Goal: Register for event/course

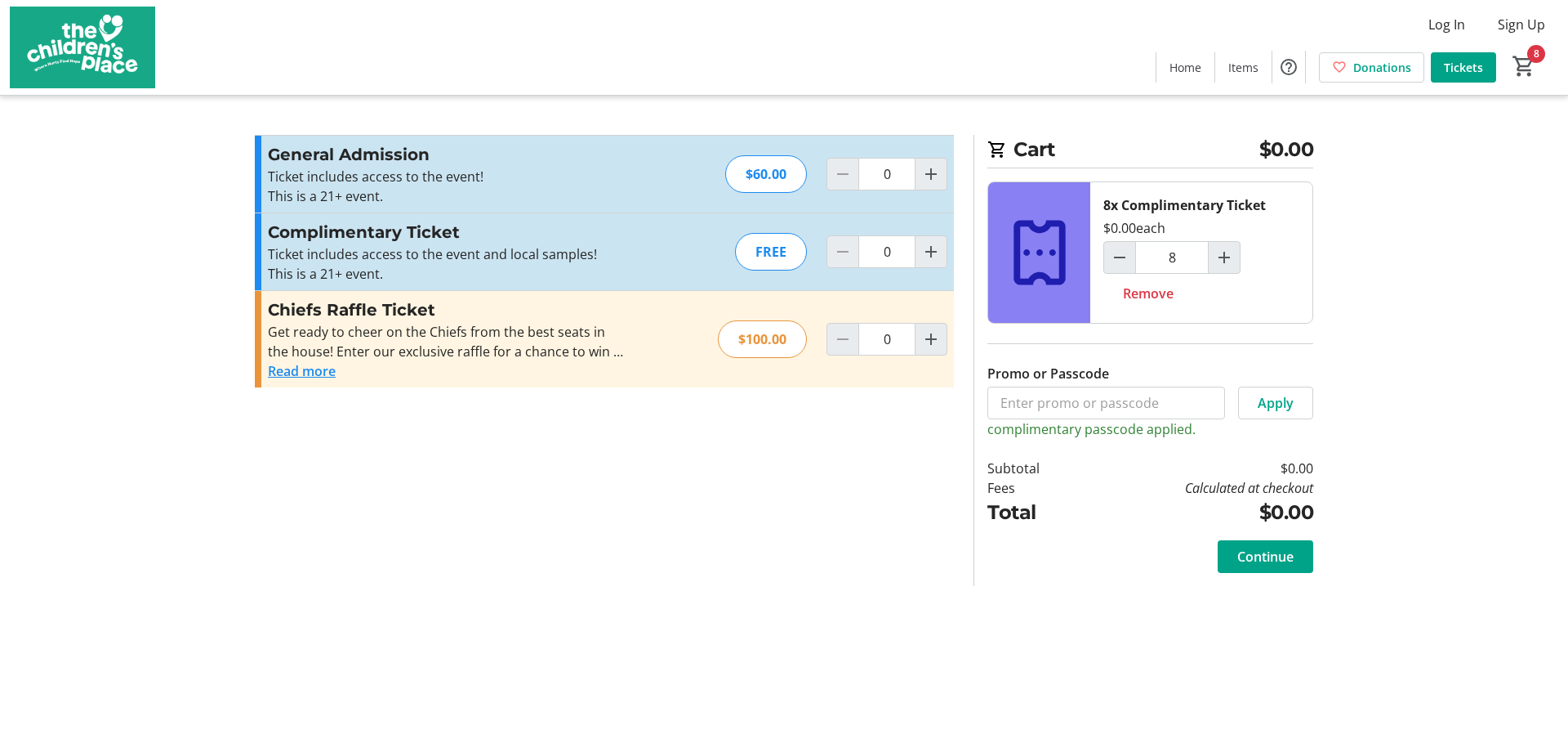
type input "8"
click at [1257, 554] on span "Continue" at bounding box center [1265, 556] width 56 height 19
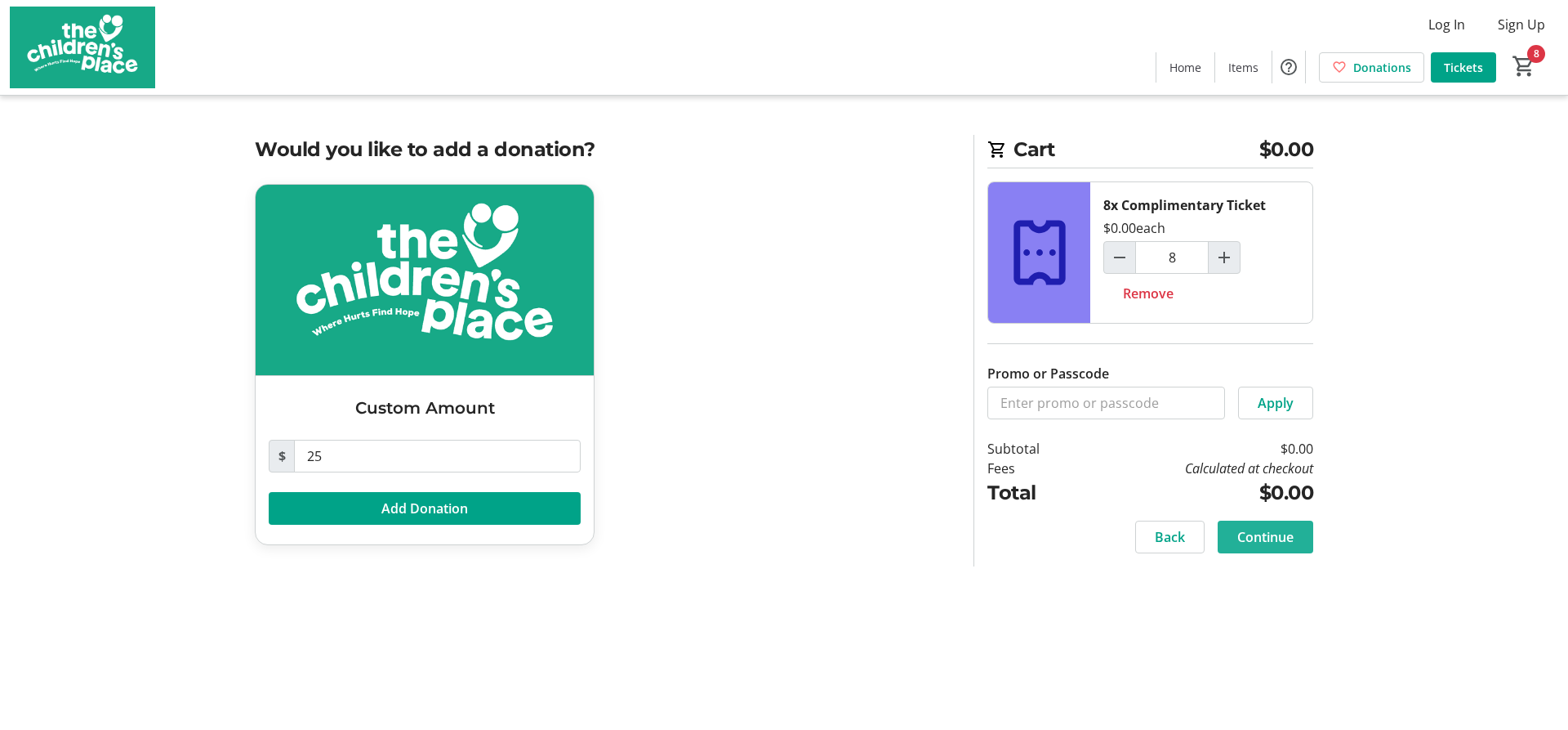
click at [1259, 542] on span "Continue" at bounding box center [1265, 537] width 56 height 19
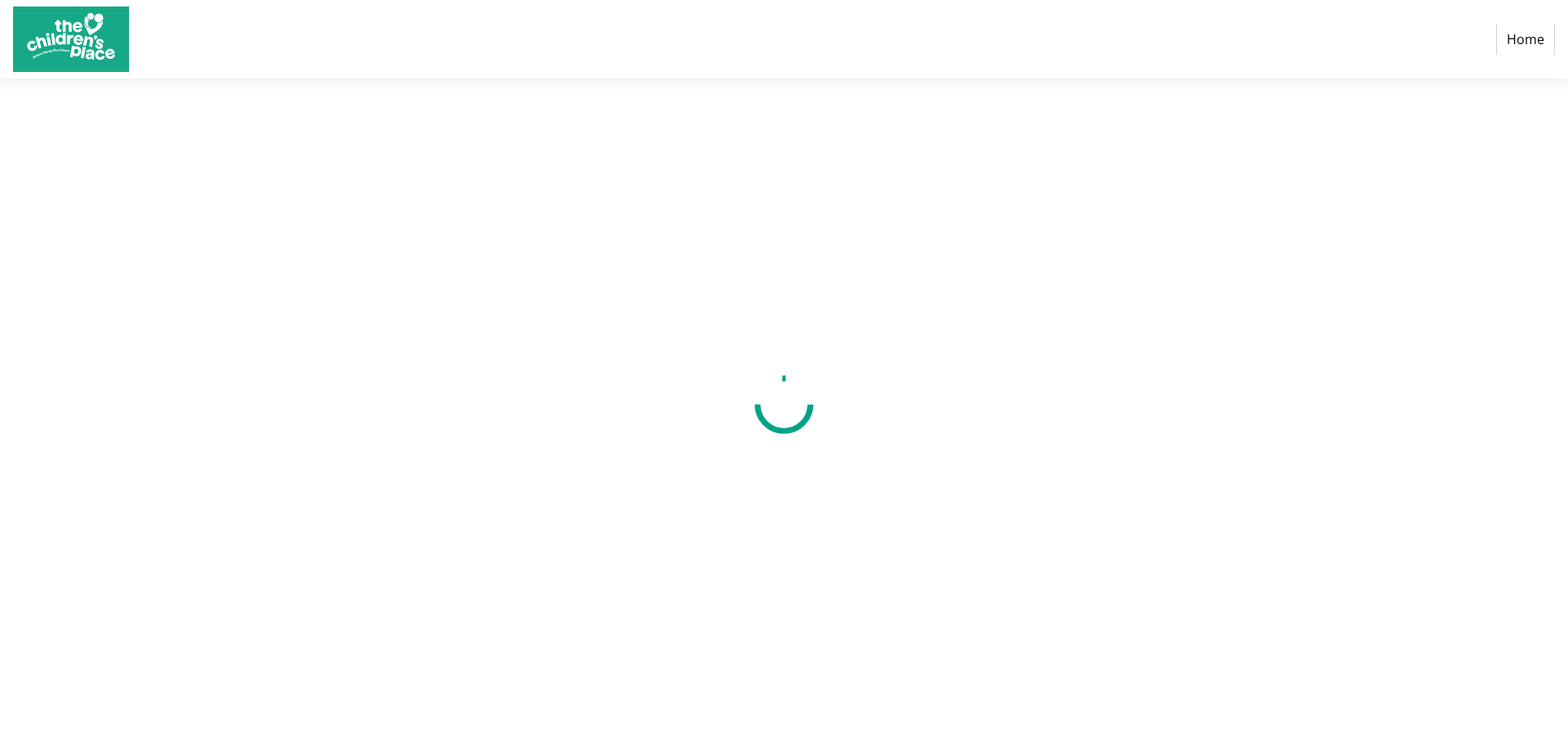
select select "US"
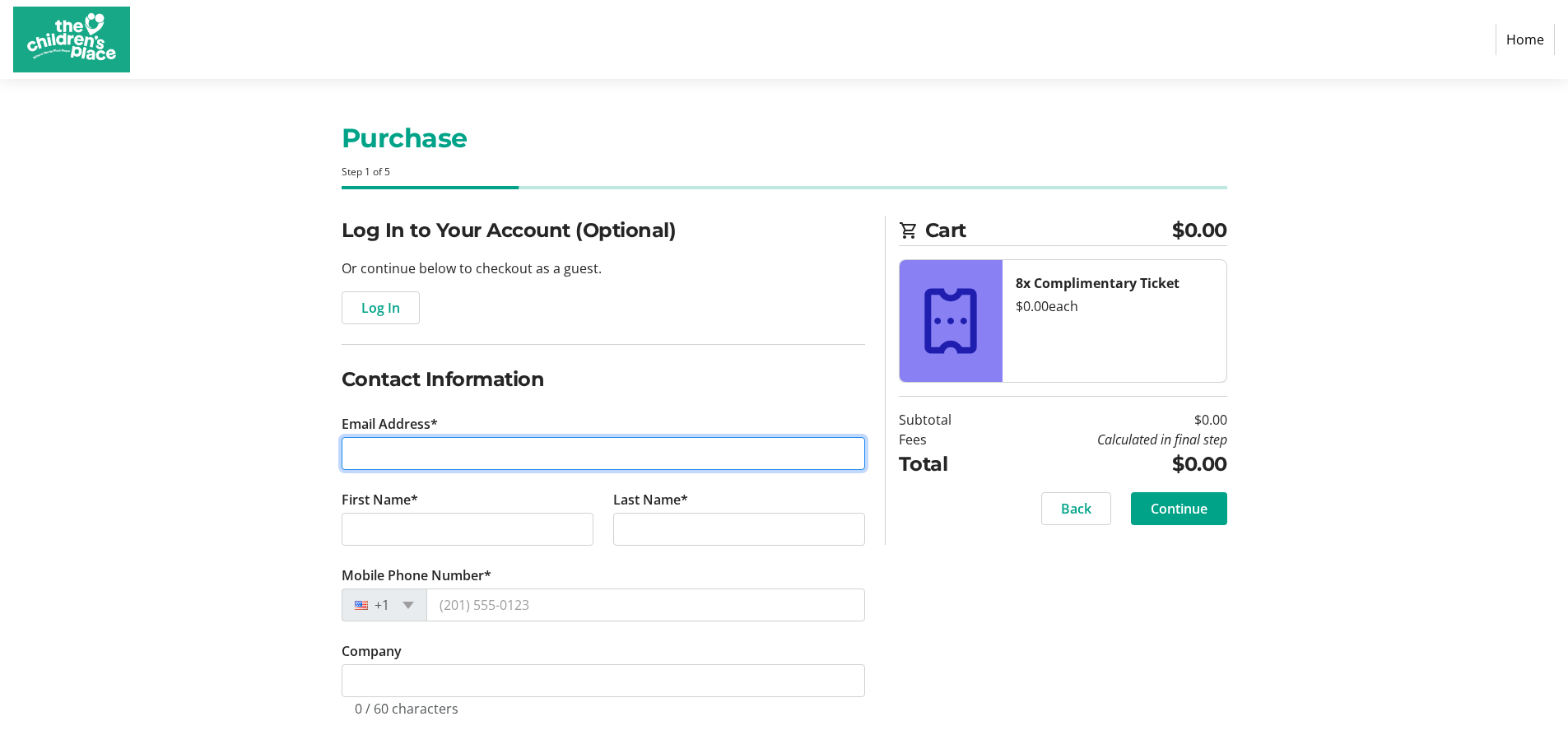
click at [482, 447] on input "Email Address*" at bounding box center [603, 453] width 524 height 33
type input "[PERSON_NAME][EMAIL_ADDRESS][PERSON_NAME][DOMAIN_NAME]"
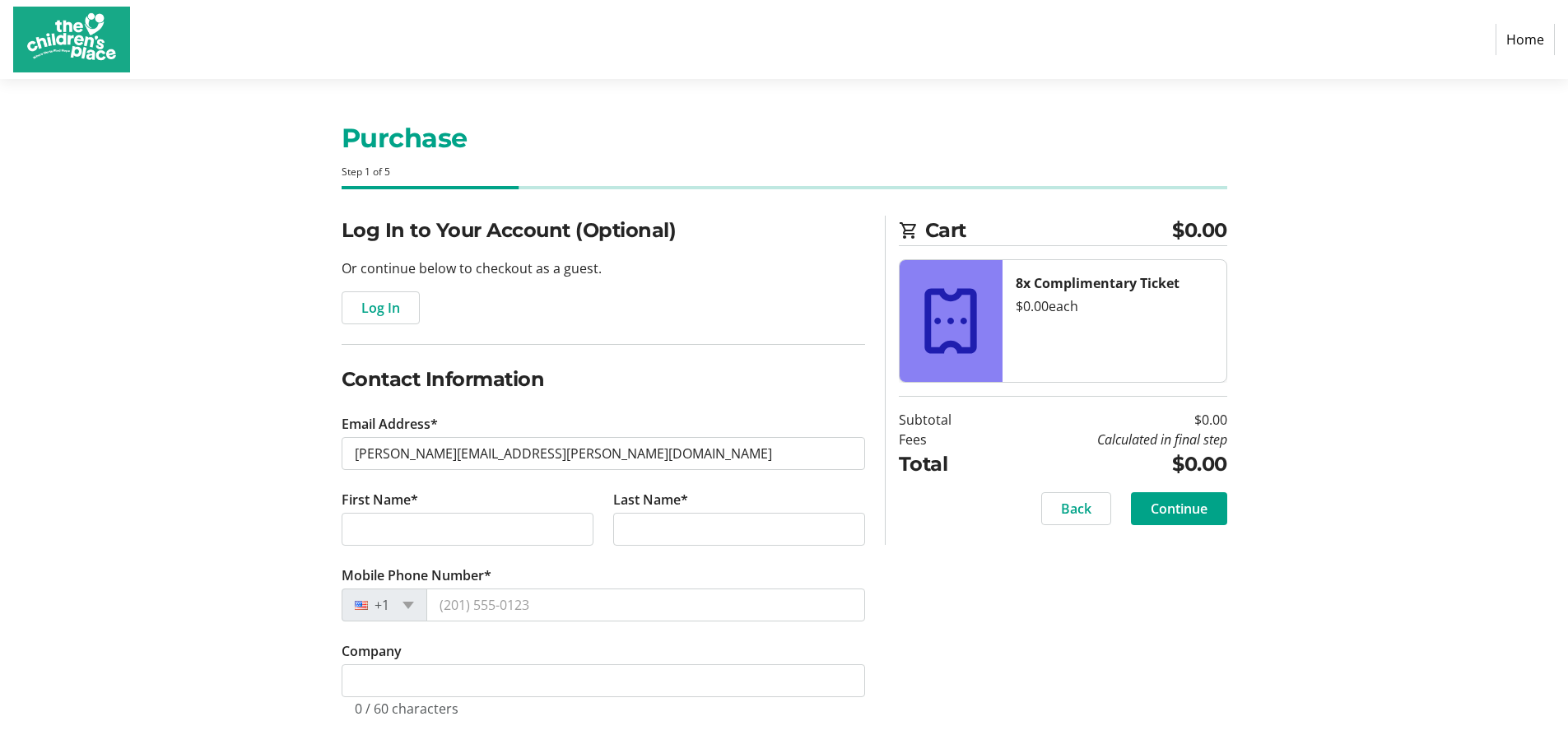
type input "[PERSON_NAME]"
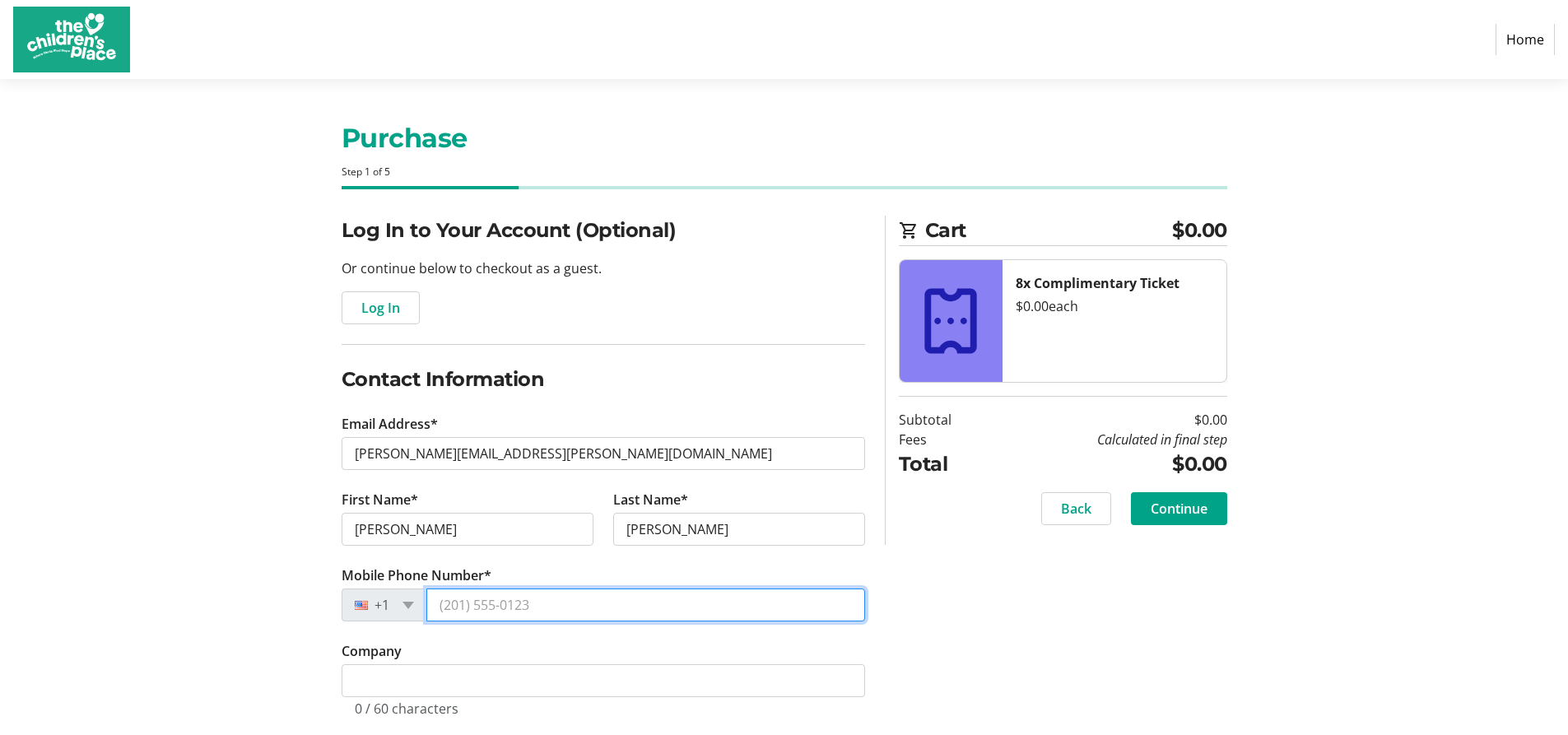
type input "[PHONE_NUMBER]"
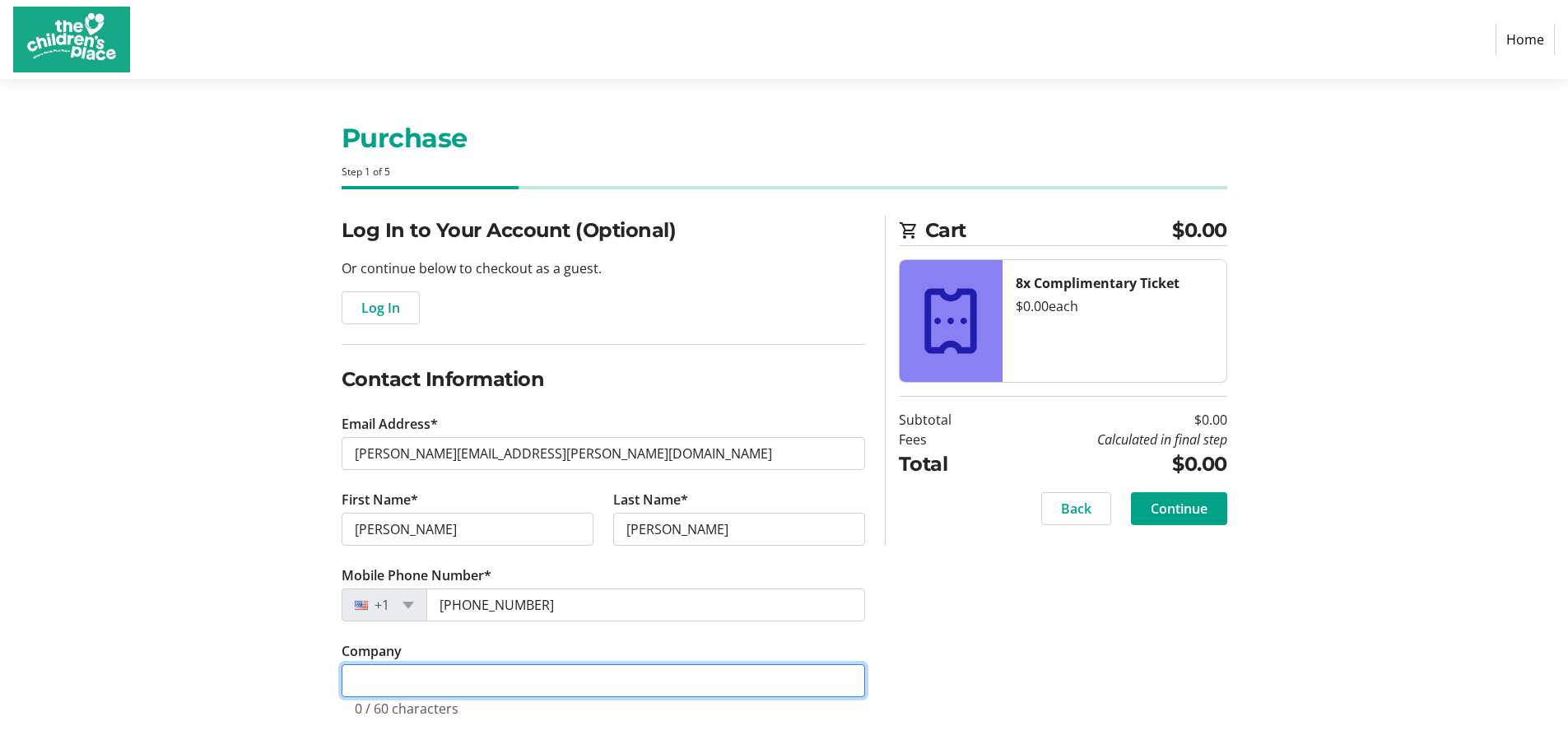
type input "JR & Co., Inc."
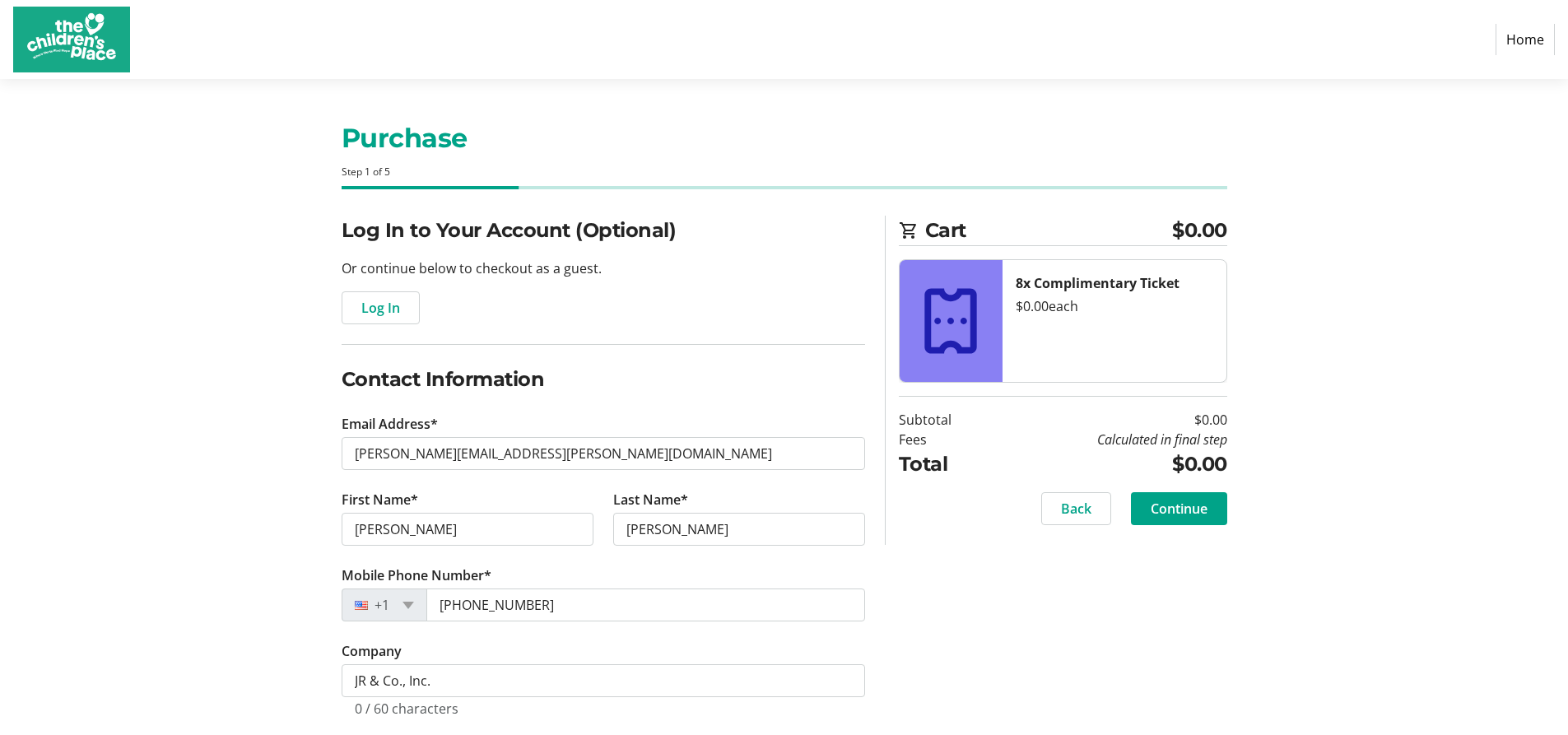
type input "[STREET_ADDRESS]"
type input "[US_STATE][GEOGRAPHIC_DATA]"
select select "MO"
type input "64108-3534"
click at [947, 592] on div "Log In to Your Account (Optional) Or continue below to checkout as a guest. Log…" at bounding box center [784, 646] width 1086 height 860
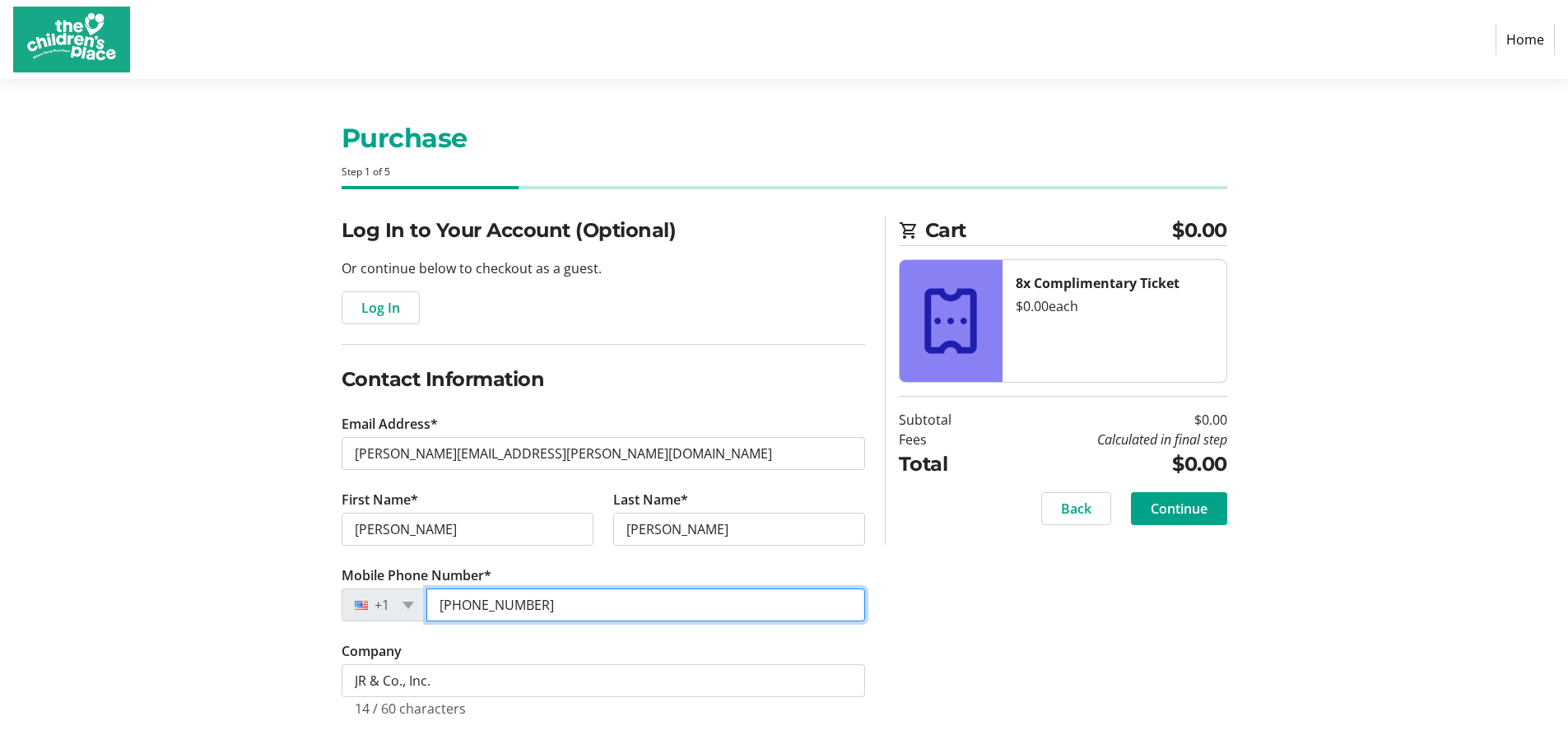
click at [577, 606] on input "[PHONE_NUMBER]" at bounding box center [645, 605] width 439 height 33
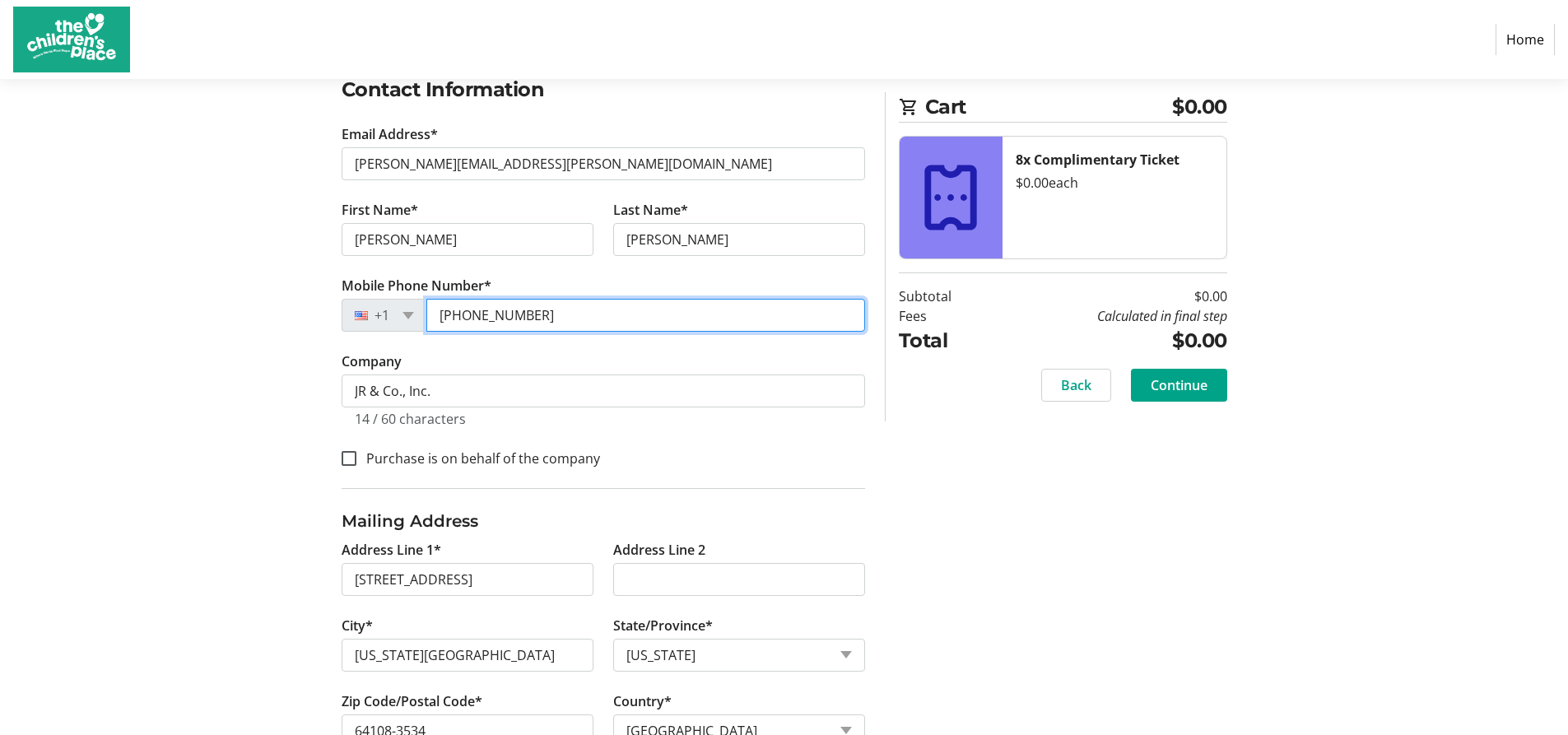
scroll to position [329, 0]
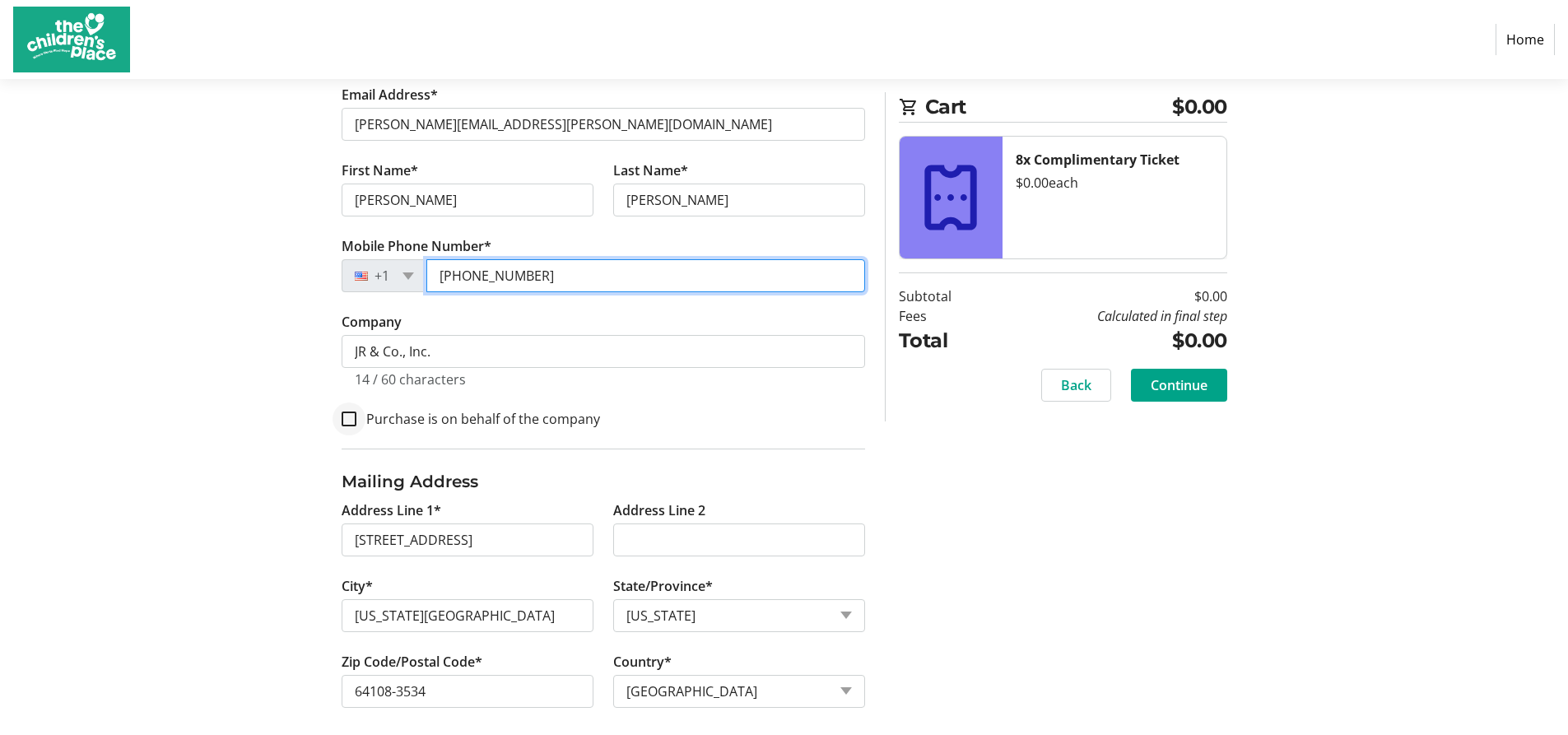
type input "[PHONE_NUMBER]"
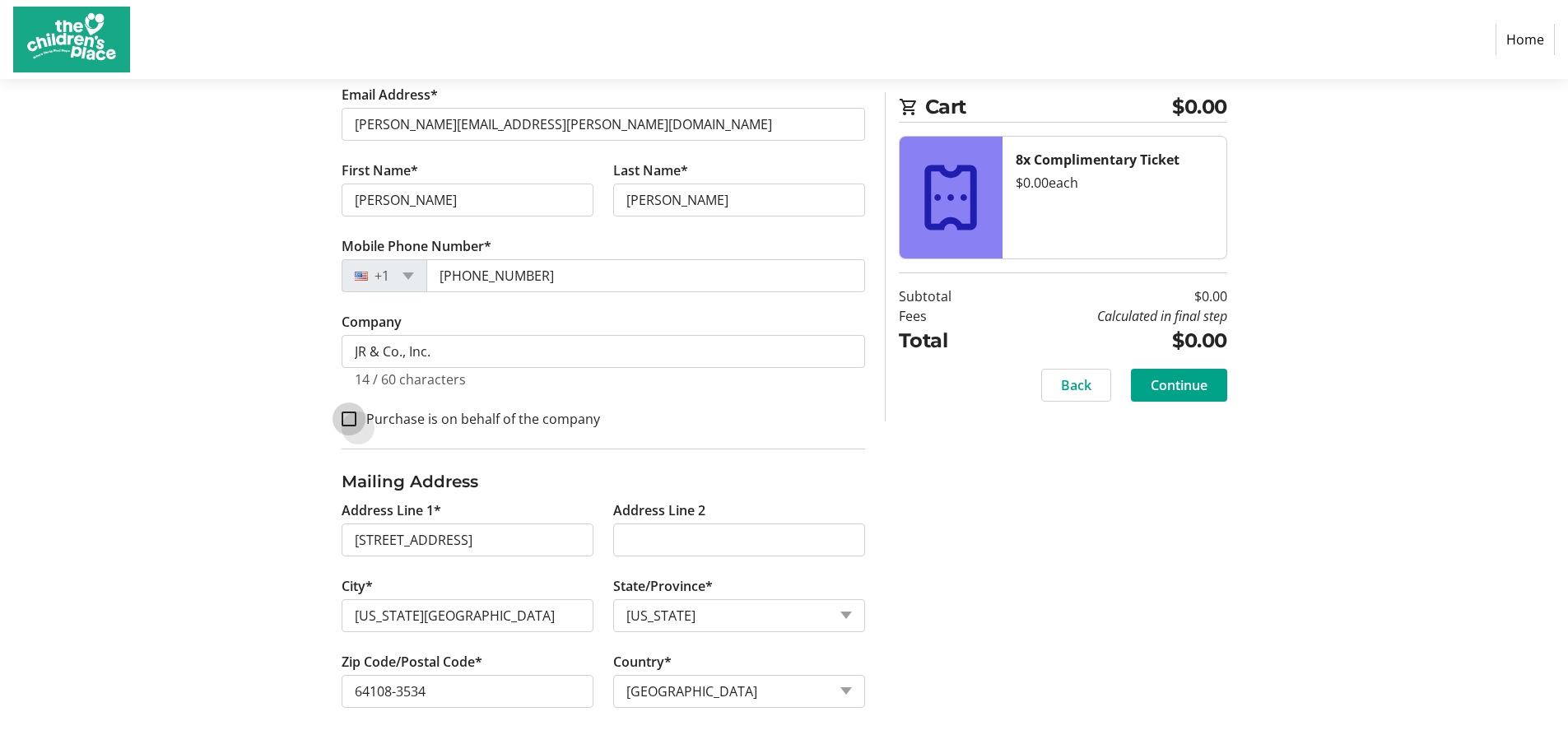
click at [346, 417] on input "Purchase is on behalf of the company" at bounding box center [348, 418] width 14 height 14
checkbox input "true"
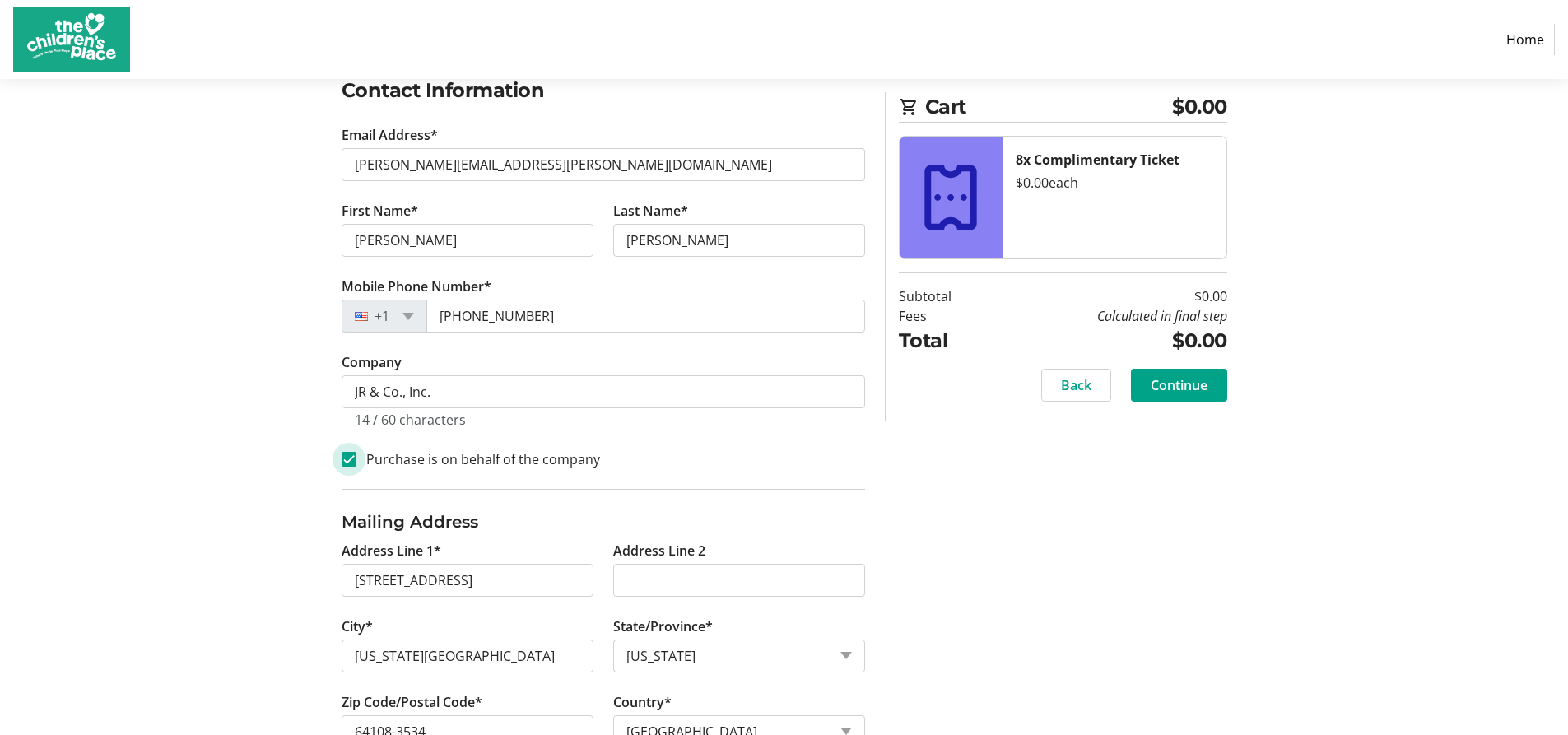
scroll to position [259, 0]
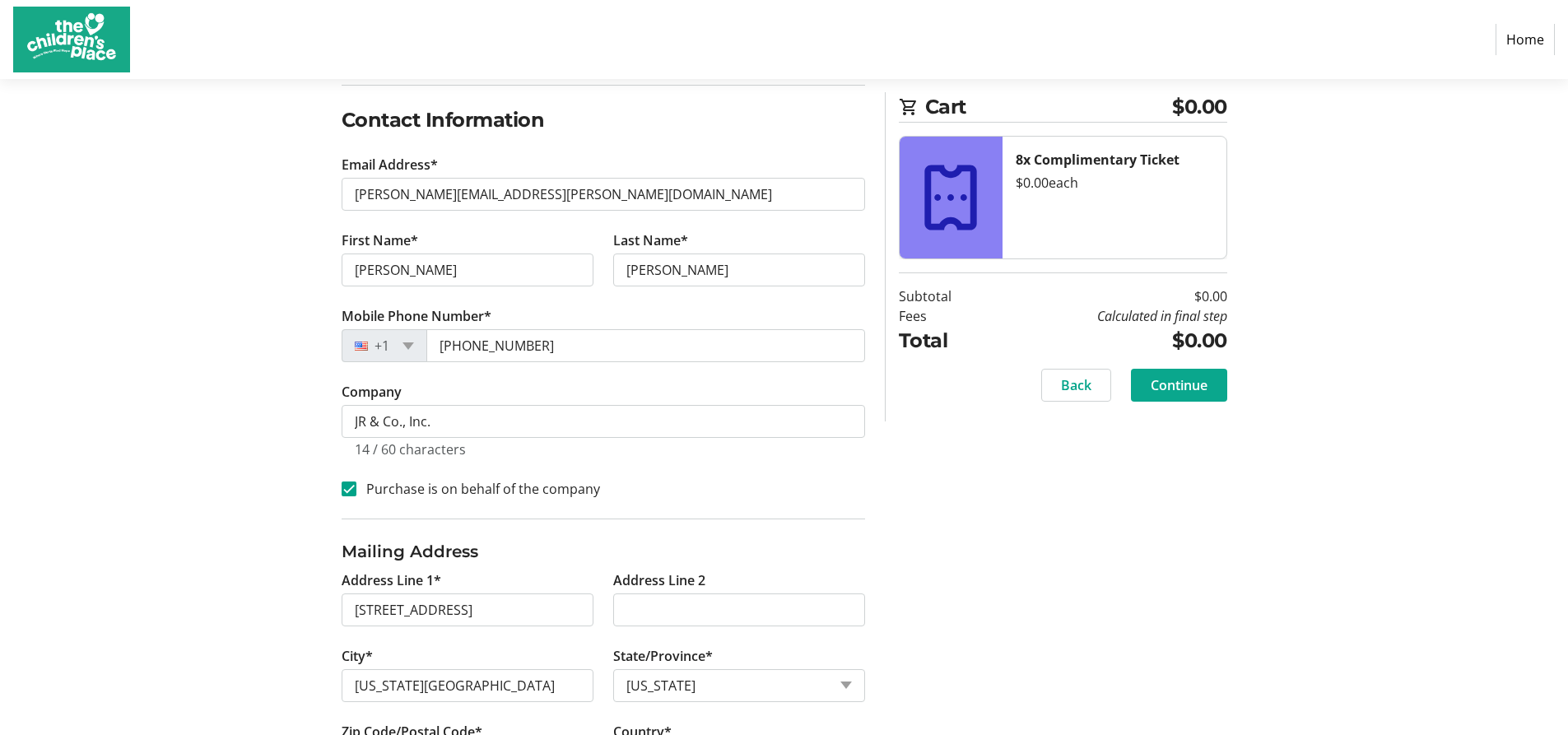
click at [1199, 389] on span "Continue" at bounding box center [1178, 384] width 57 height 19
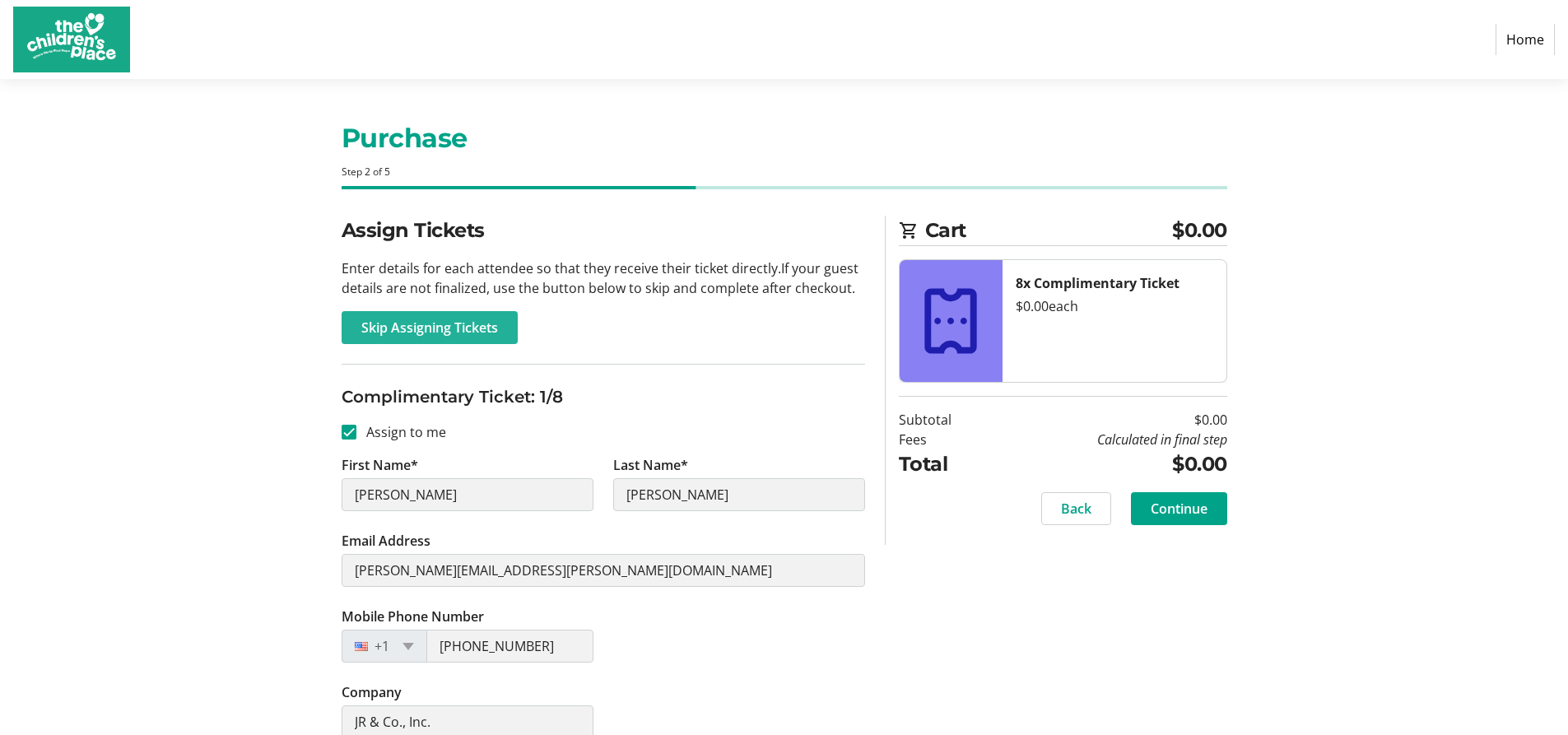
click at [474, 326] on span "Skip Assigning Tickets" at bounding box center [429, 327] width 136 height 19
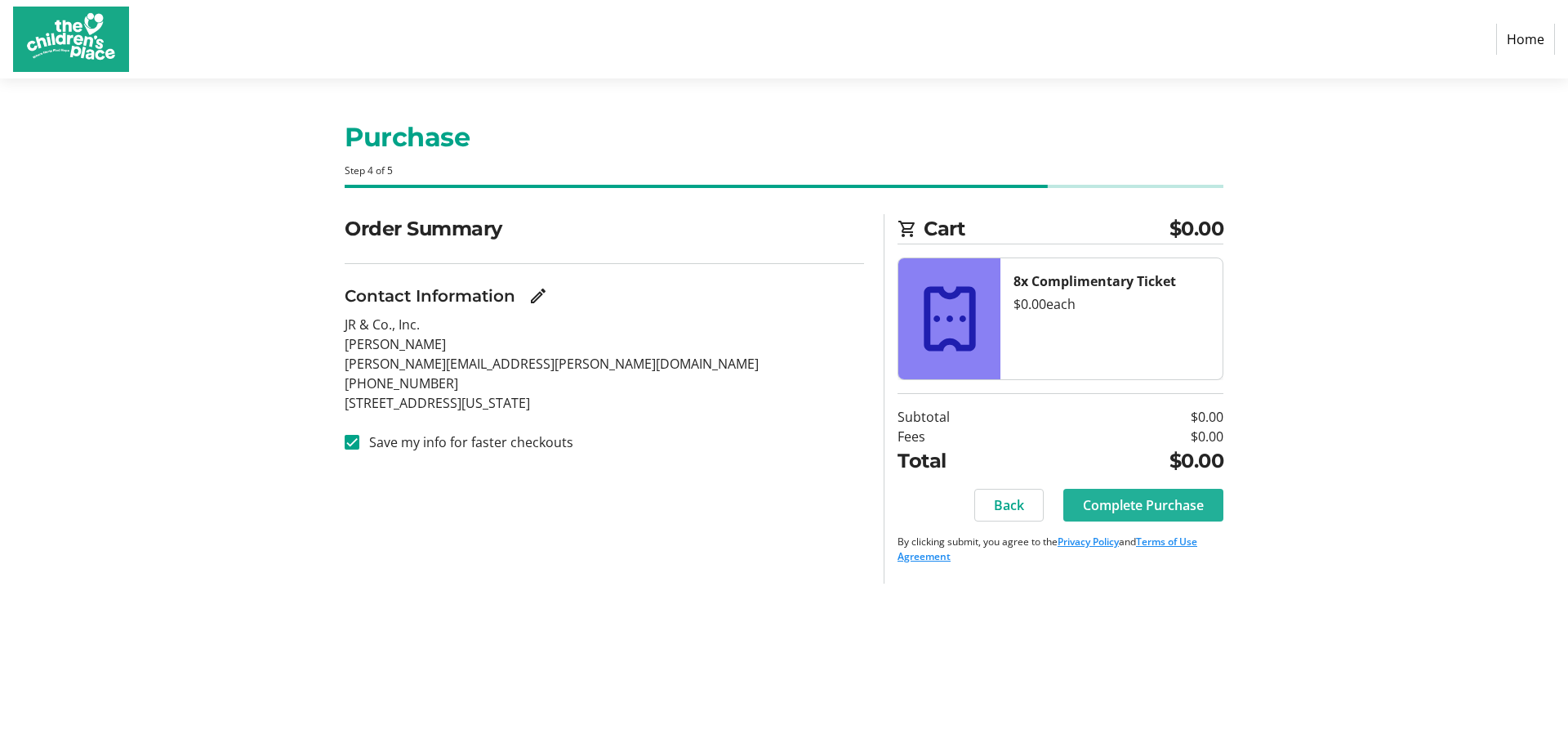
click at [1137, 502] on span "Complete Purchase" at bounding box center [1143, 505] width 121 height 19
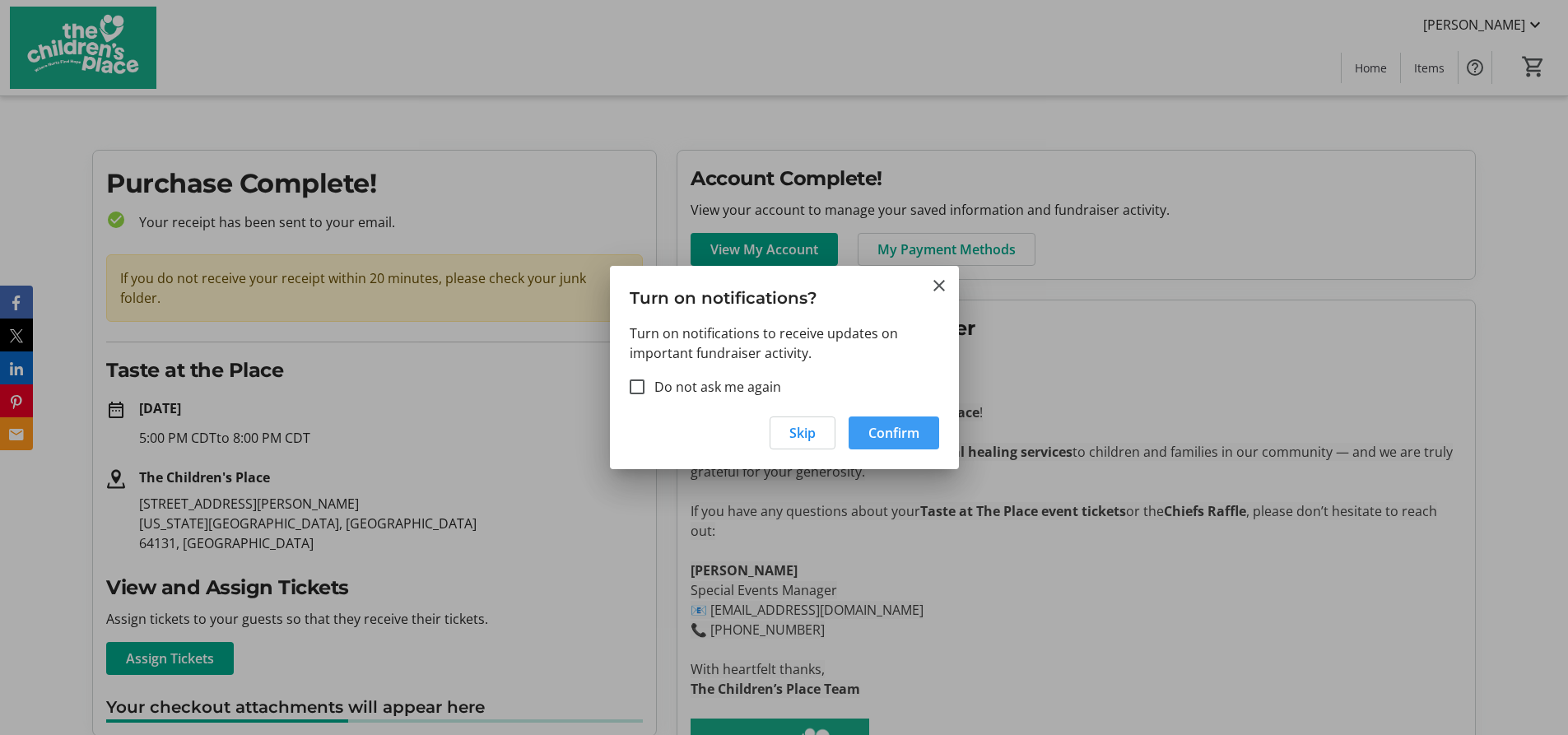
click at [902, 434] on span "Confirm" at bounding box center [894, 432] width 51 height 19
